Goal: Information Seeking & Learning: Learn about a topic

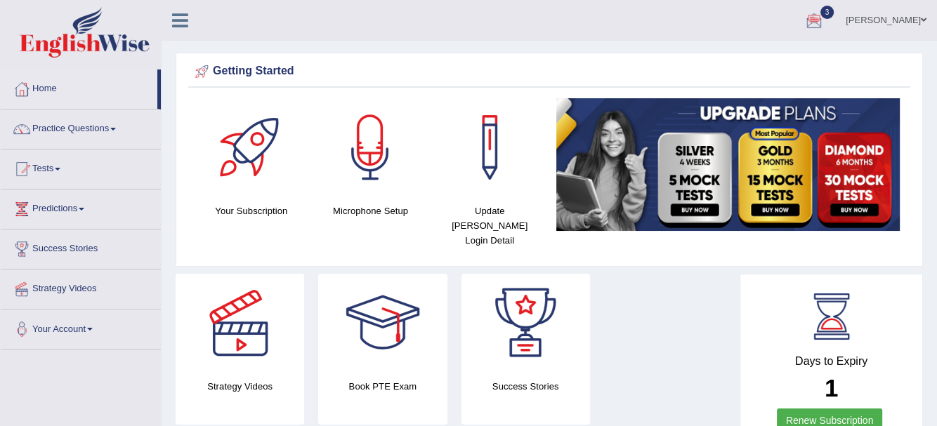
drag, startPoint x: 118, startPoint y: 128, endPoint x: 114, endPoint y: 136, distance: 8.5
click at [116, 128] on span at bounding box center [113, 129] width 6 height 3
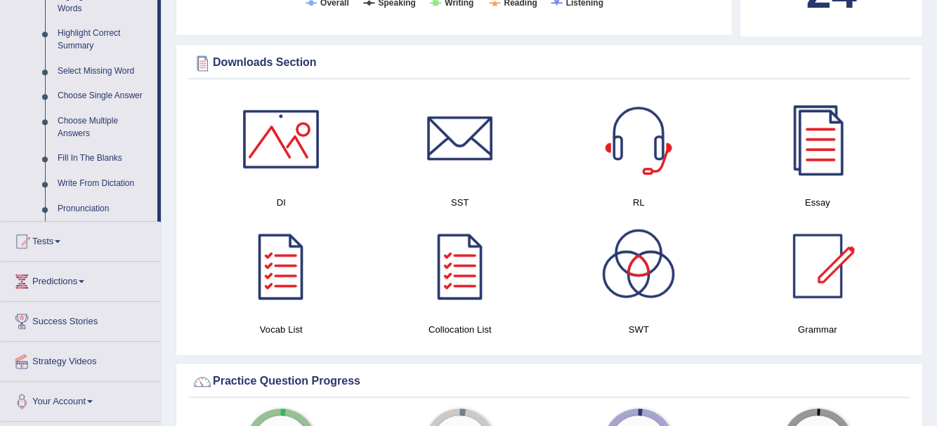
scroll to position [702, 0]
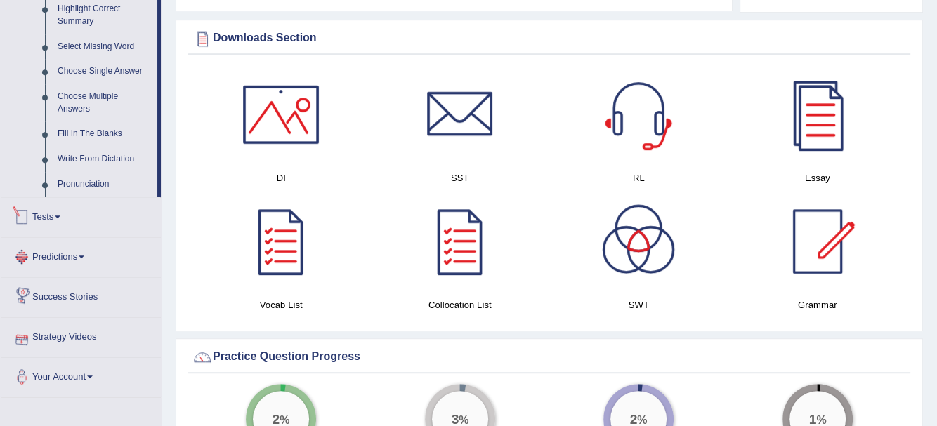
click at [60, 220] on link "Tests" at bounding box center [81, 214] width 160 height 35
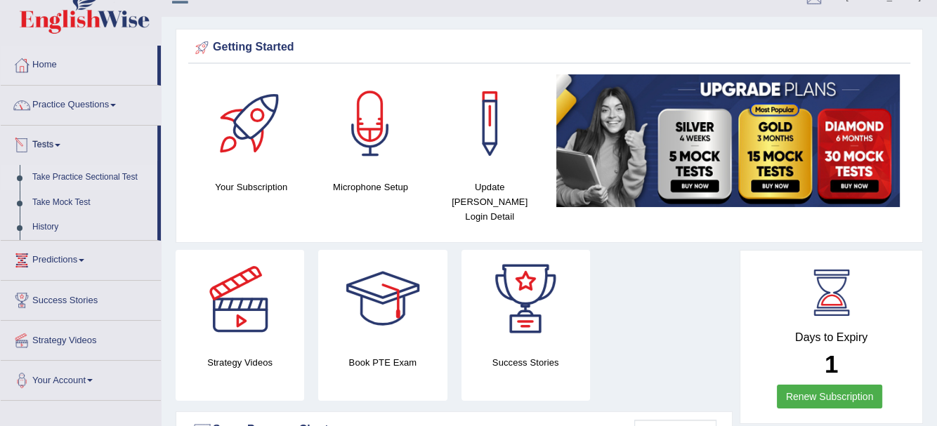
scroll to position [0, 0]
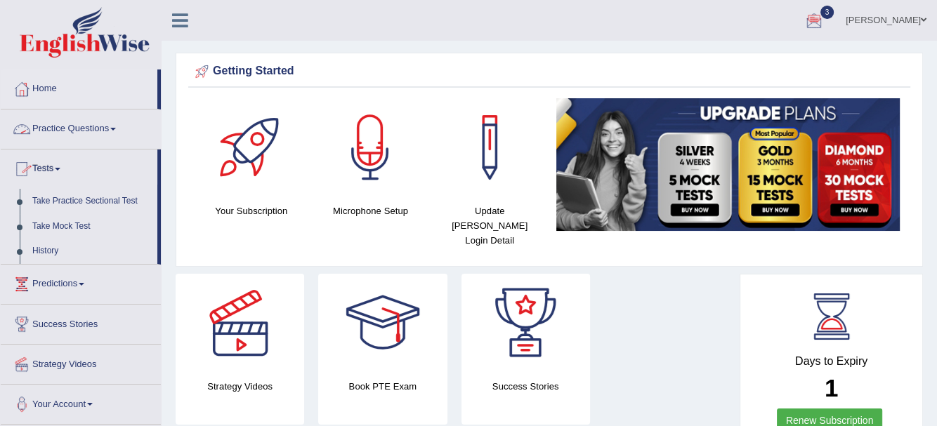
click at [116, 128] on span at bounding box center [113, 129] width 6 height 3
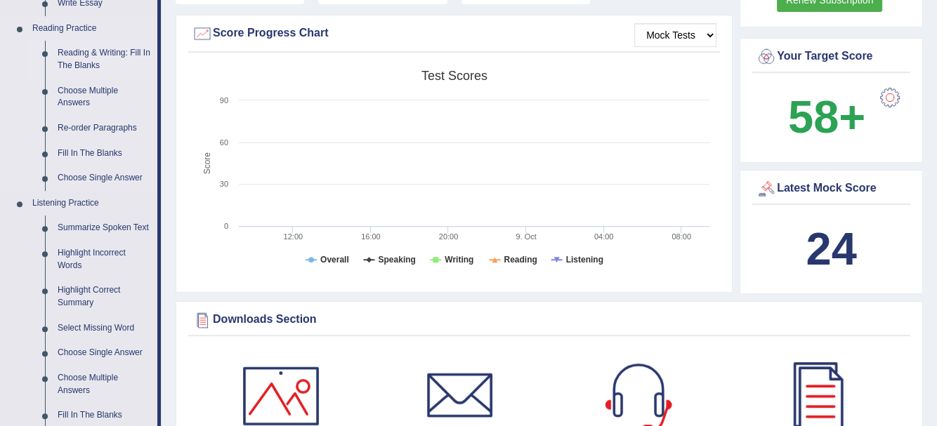
scroll to position [421, 0]
click at [91, 227] on link "Summarize Spoken Text" at bounding box center [104, 227] width 106 height 25
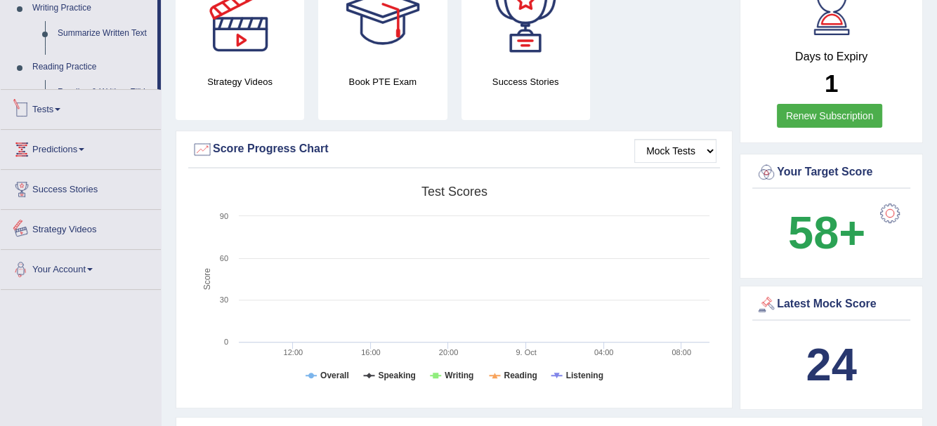
scroll to position [453, 0]
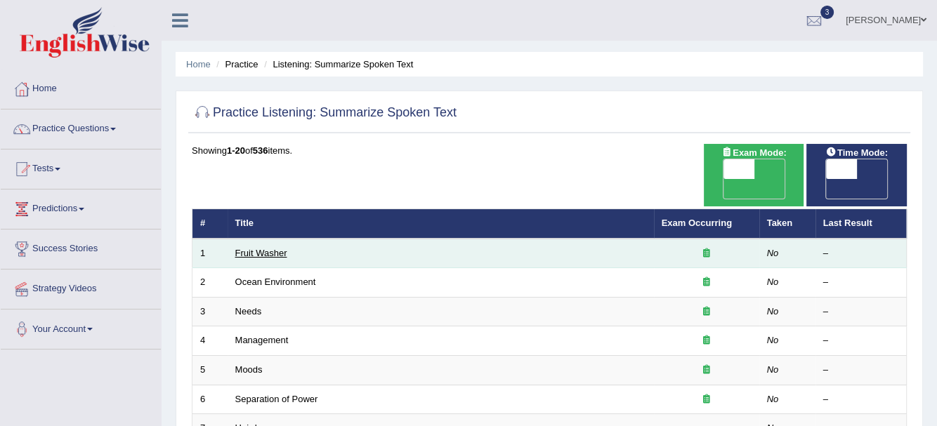
click at [248, 248] on link "Fruit Washer" at bounding box center [261, 253] width 52 height 11
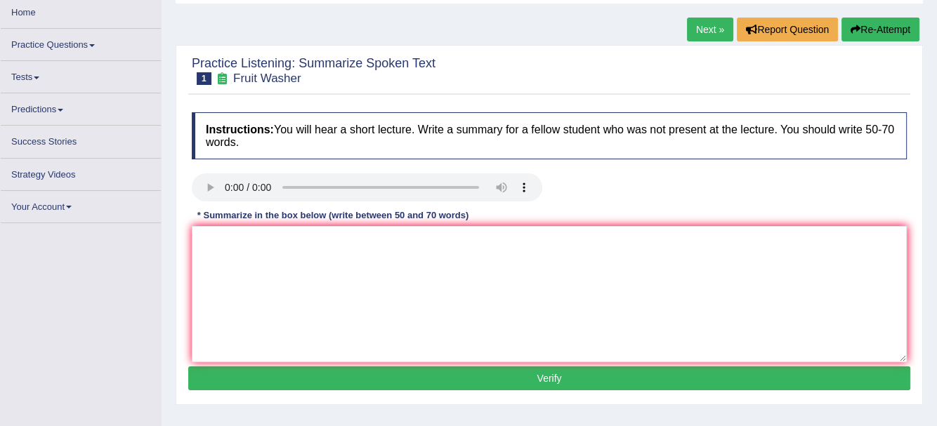
scroll to position [70, 0]
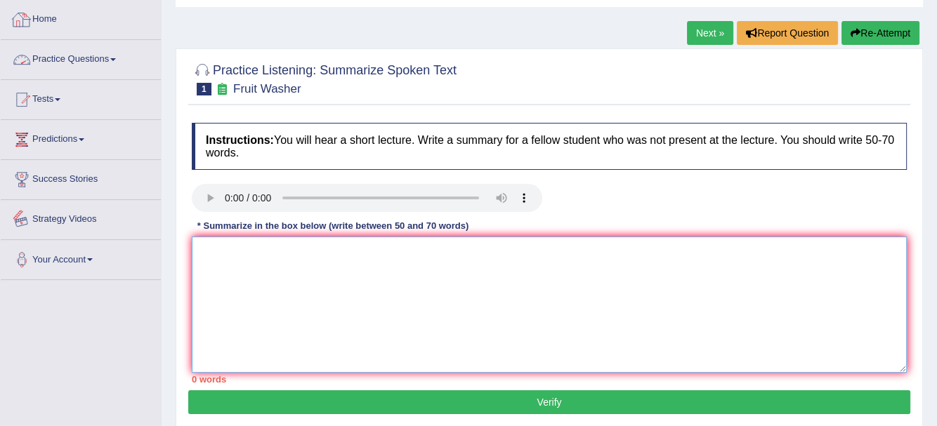
click at [227, 253] on textarea at bounding box center [549, 305] width 715 height 136
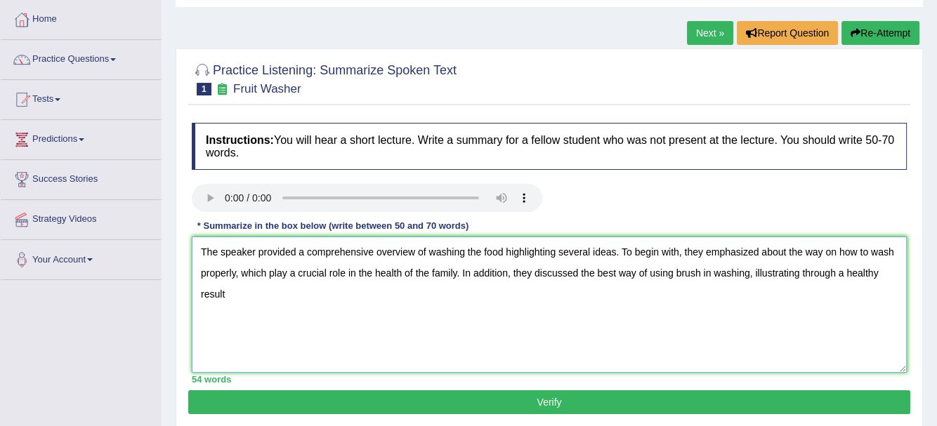
click at [262, 297] on textarea "The speaker provided a comprehensive overview of washing the food highlighting …" at bounding box center [549, 305] width 715 height 136
click at [395, 301] on textarea "The speaker provided a comprehensive overview of washing the food highlighting …" at bounding box center [549, 305] width 715 height 136
click at [619, 251] on textarea "The speaker provided a comprehensive overview of washing the food highlighting …" at bounding box center [549, 305] width 715 height 136
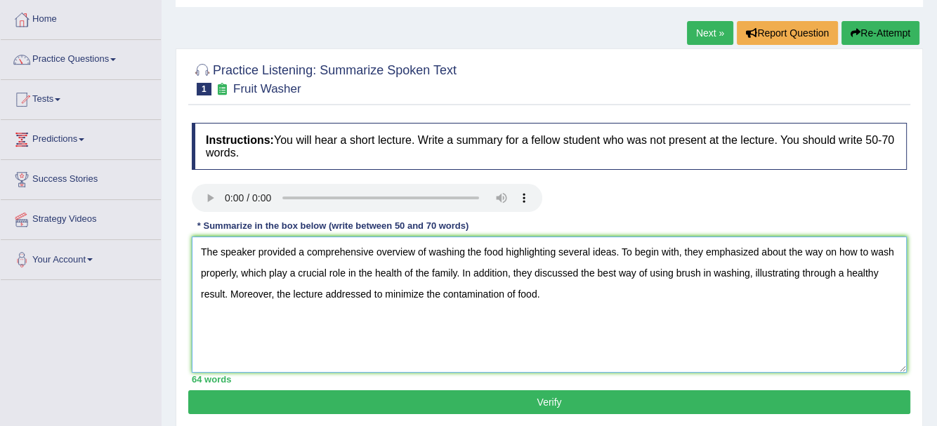
drag, startPoint x: 618, startPoint y: 250, endPoint x: 506, endPoint y: 243, distance: 112.6
click at [506, 243] on textarea "The speaker provided a comprehensive overview of washing the food highlighting …" at bounding box center [549, 305] width 715 height 136
click at [451, 292] on textarea "The speaker provided a comprehensive overview of washing the food. To begin wit…" at bounding box center [549, 305] width 715 height 136
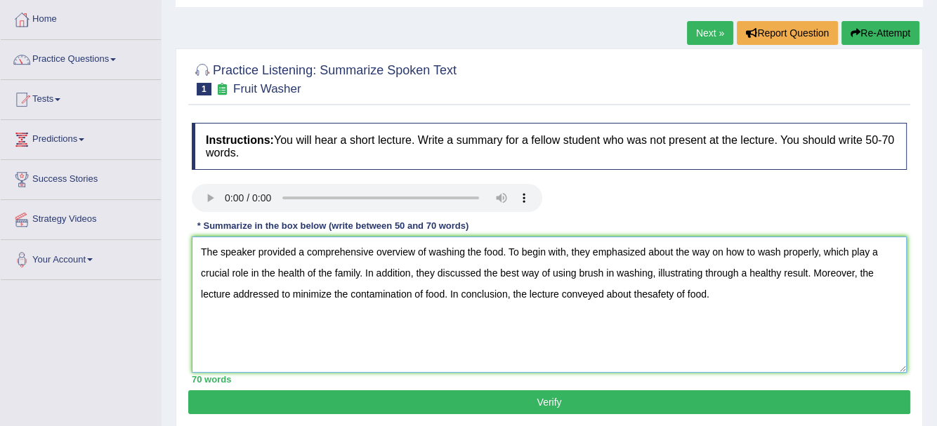
click at [650, 295] on textarea "The speaker provided a comprehensive overview of washing the food. To begin wit…" at bounding box center [549, 305] width 715 height 136
click at [647, 293] on textarea "The speaker provided a comprehensive overview of washing the food. To begin wit…" at bounding box center [549, 305] width 715 height 136
click at [673, 292] on textarea "The speaker provided a comprehensive overview of washing the food. To begin wit…" at bounding box center [549, 305] width 715 height 136
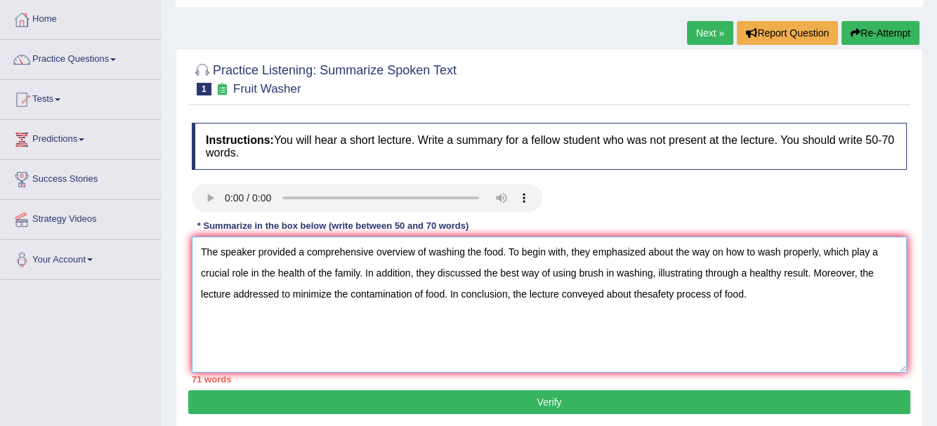
click at [647, 294] on textarea "The speaker provided a comprehensive overview of washing the food. To begin wit…" at bounding box center [549, 305] width 715 height 136
click at [740, 252] on textarea "The speaker provided a comprehensive overview of washing the food. To begin wit…" at bounding box center [549, 305] width 715 height 136
click at [743, 252] on textarea "The speaker provided a comprehensive overview of washing the food. To begin wit…" at bounding box center [549, 305] width 715 height 136
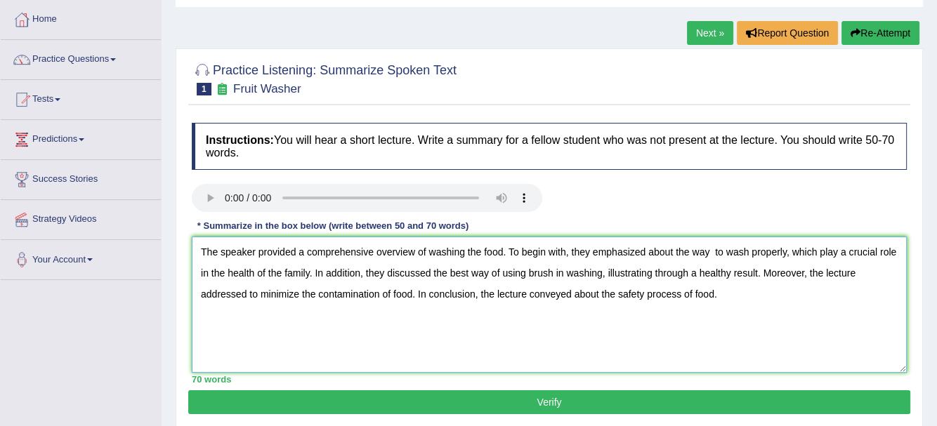
click at [722, 250] on textarea "The speaker provided a comprehensive overview of washing the food. To begin wit…" at bounding box center [549, 305] width 715 height 136
type textarea "The speaker provided a comprehensive overview of washing the food. To begin wit…"
drag, startPoint x: 558, startPoint y: 402, endPoint x: 536, endPoint y: 402, distance: 22.5
click at [557, 402] on button "Verify" at bounding box center [549, 402] width 722 height 24
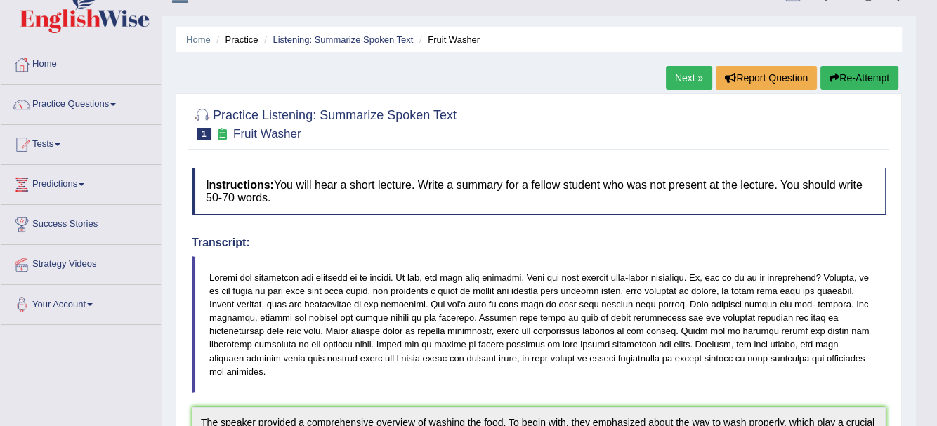
scroll to position [0, 0]
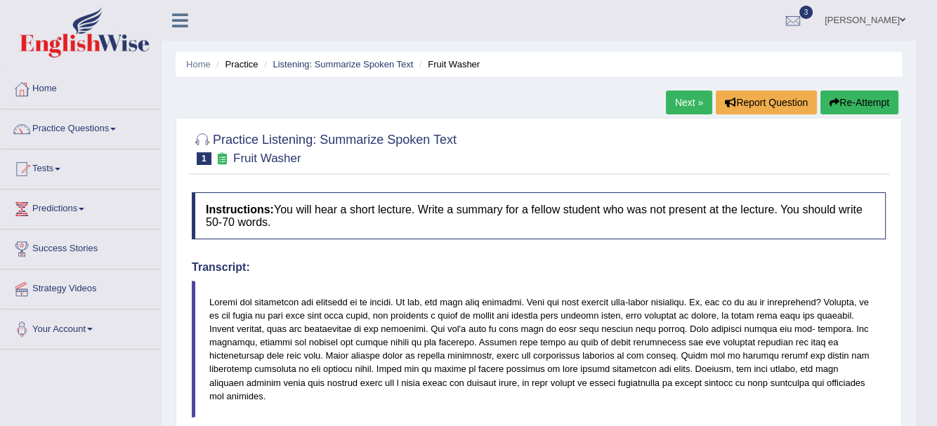
click at [692, 96] on link "Next »" at bounding box center [689, 103] width 46 height 24
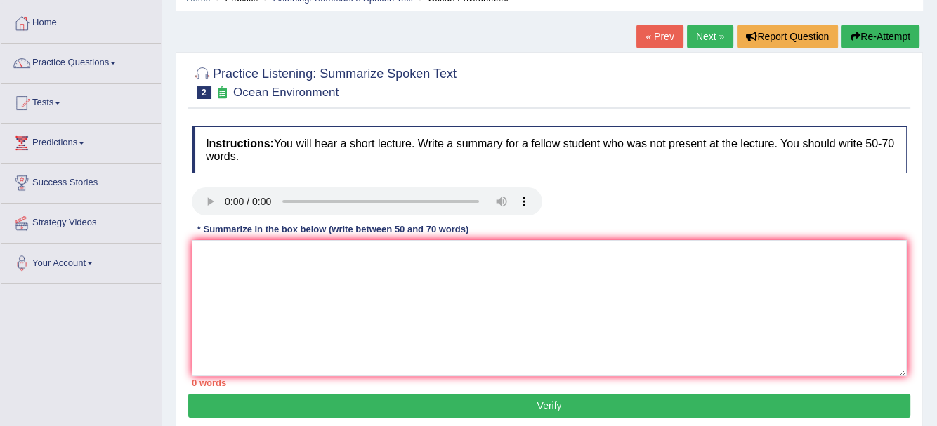
scroll to position [70, 0]
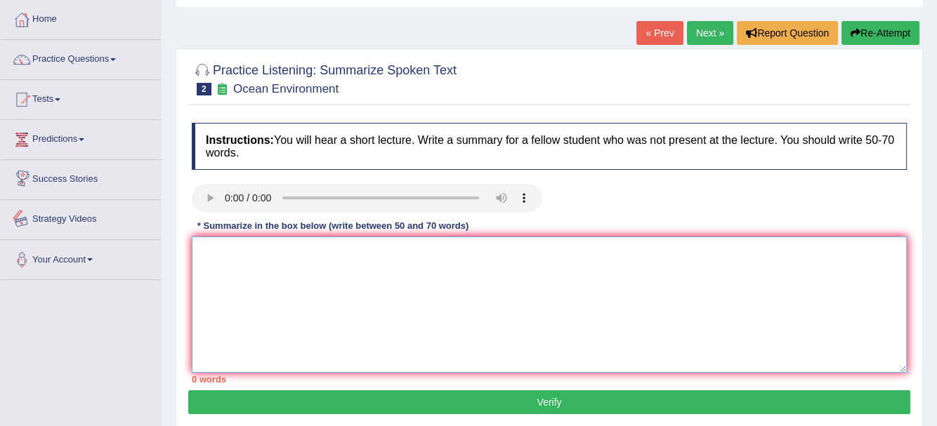
click at [235, 245] on textarea at bounding box center [549, 305] width 715 height 136
click at [239, 257] on textarea at bounding box center [549, 305] width 715 height 136
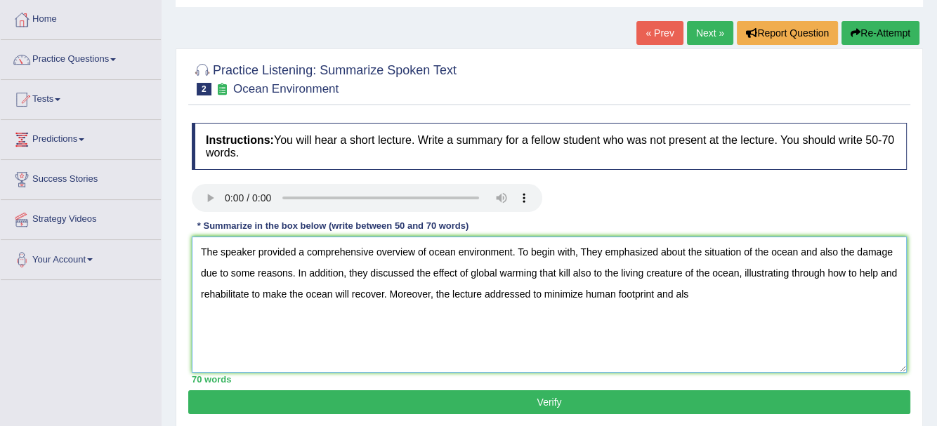
drag, startPoint x: 737, startPoint y: 271, endPoint x: 539, endPoint y: 265, distance: 198.1
click at [539, 265] on textarea "The speaker provided a comprehensive overview of ocean environment. To begin wi…" at bounding box center [549, 305] width 715 height 136
click at [502, 296] on textarea "The speaker provided a comprehensive overview of ocean environment. To begin wi…" at bounding box center [549, 305] width 715 height 136
click at [576, 297] on textarea "The speaker provided a comprehensive overview of ocean environment. To begin wi…" at bounding box center [549, 305] width 715 height 136
click at [682, 294] on textarea "The speaker provided a comprehensive overview of ocean environment. To begin wi…" at bounding box center [549, 305] width 715 height 136
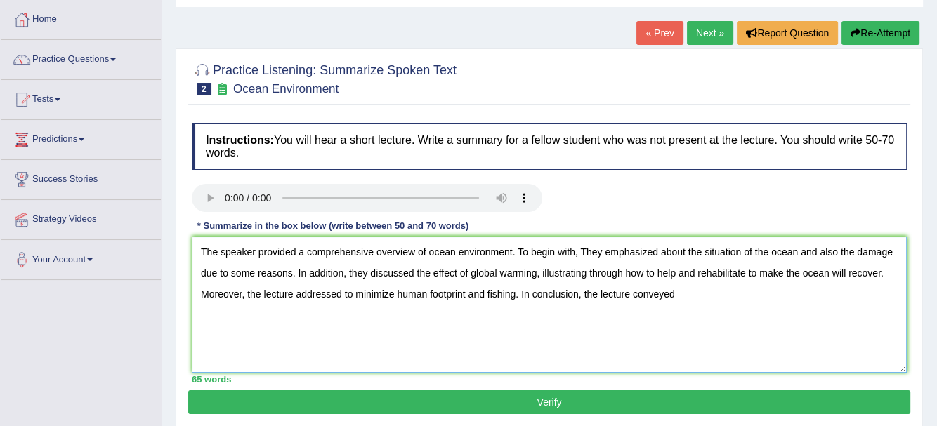
click at [704, 303] on textarea "The speaker provided a comprehensive overview of ocean environment. To begin wi…" at bounding box center [549, 305] width 715 height 136
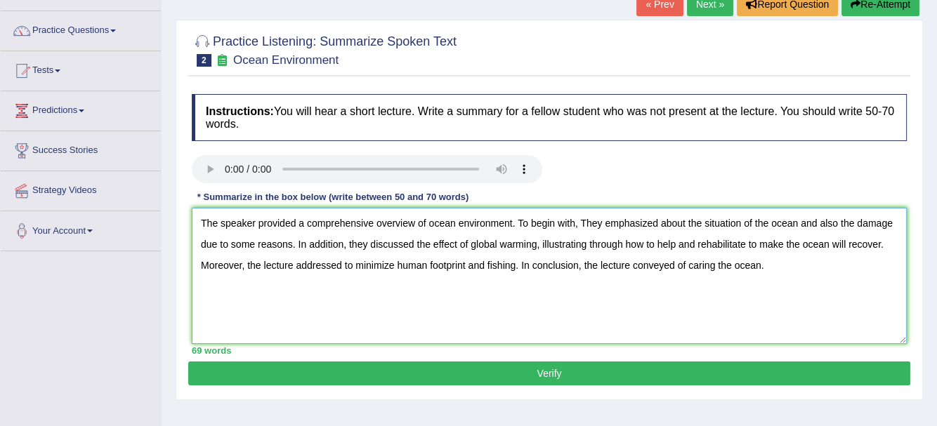
scroll to position [140, 0]
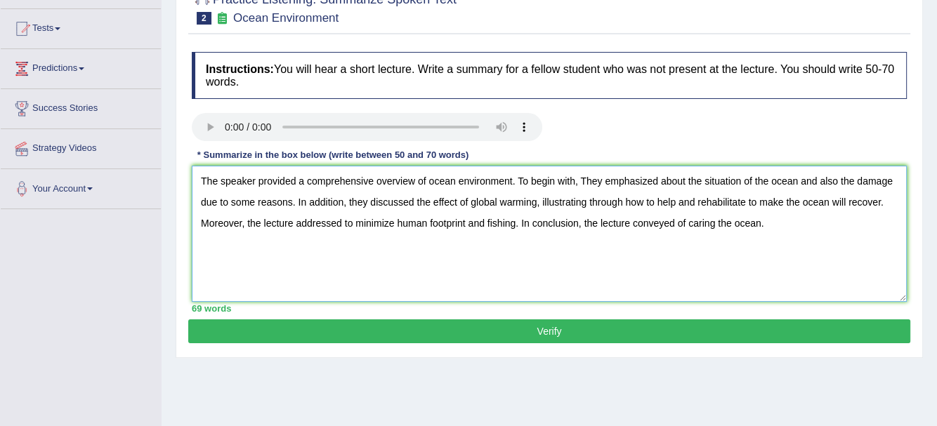
type textarea "The speaker provided a comprehensive overview of ocean environment. To begin wi…"
click at [548, 332] on button "Verify" at bounding box center [549, 331] width 722 height 24
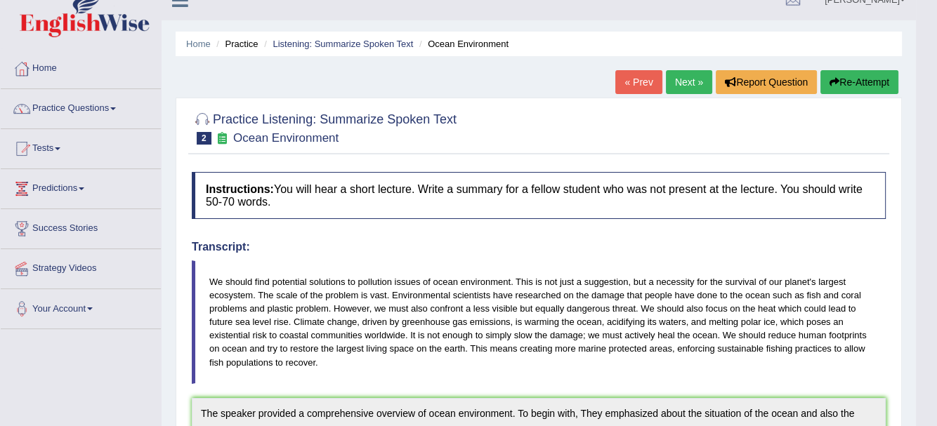
scroll to position [0, 0]
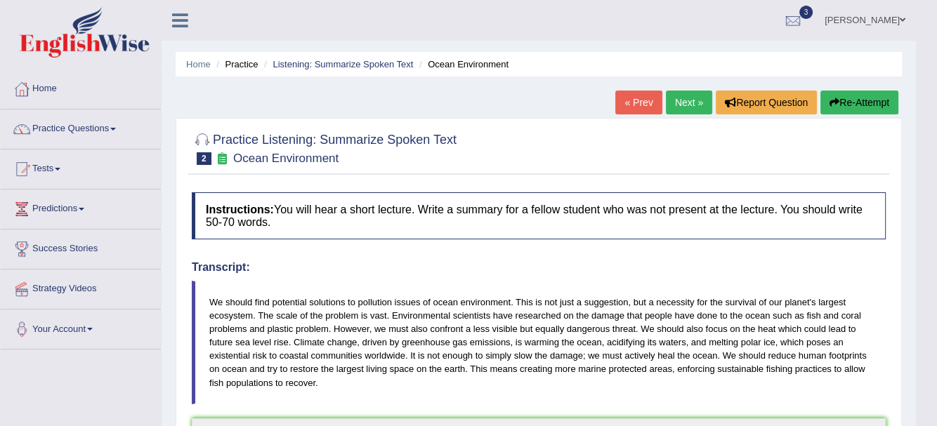
click at [696, 103] on link "Next »" at bounding box center [689, 103] width 46 height 24
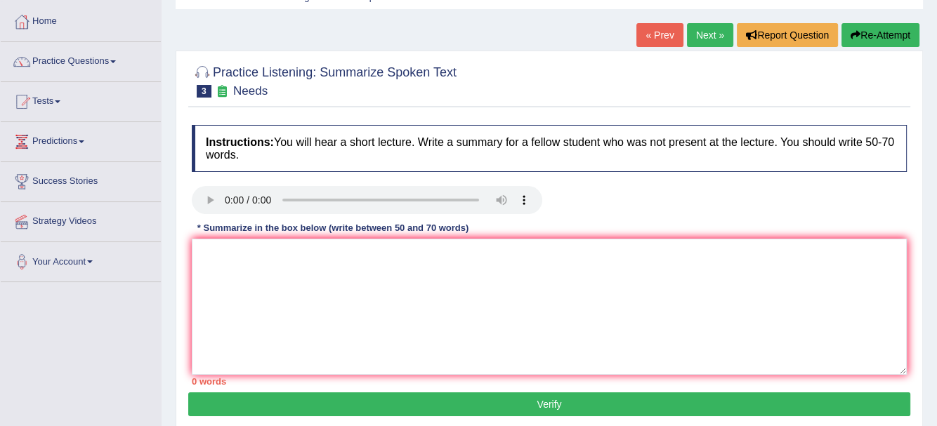
scroll to position [70, 0]
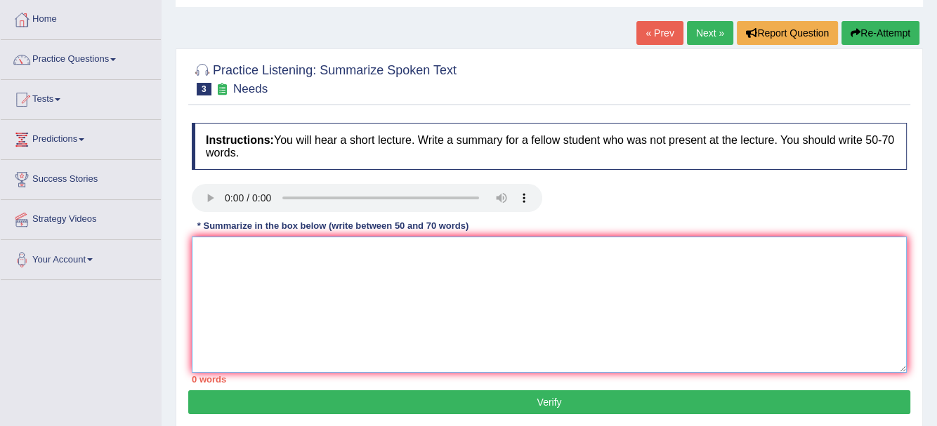
click at [233, 256] on textarea at bounding box center [549, 305] width 715 height 136
type textarea "R"
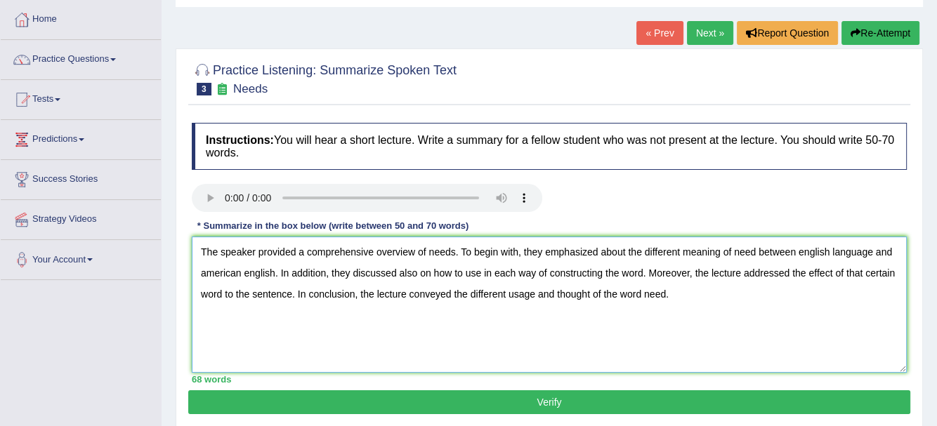
type textarea "The speaker provided a comprehensive overview of needs. To begin with, they emp…"
click at [590, 400] on button "Verify" at bounding box center [549, 402] width 722 height 24
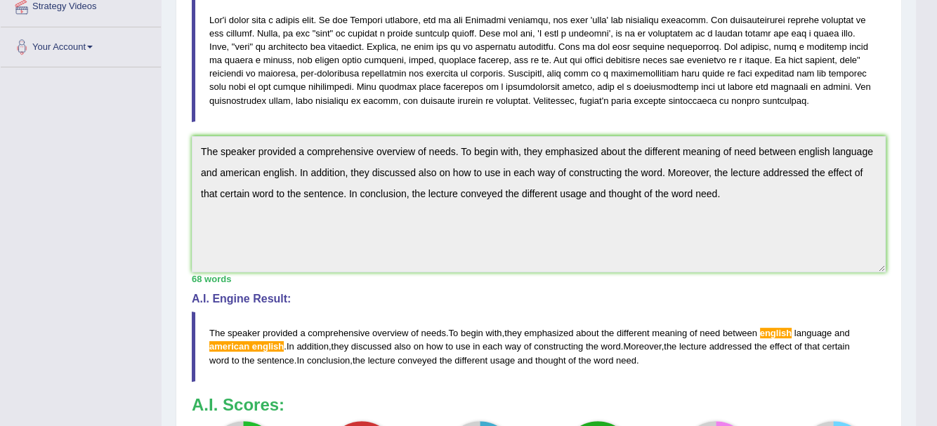
scroll to position [281, 0]
